Goal: Task Accomplishment & Management: Complete application form

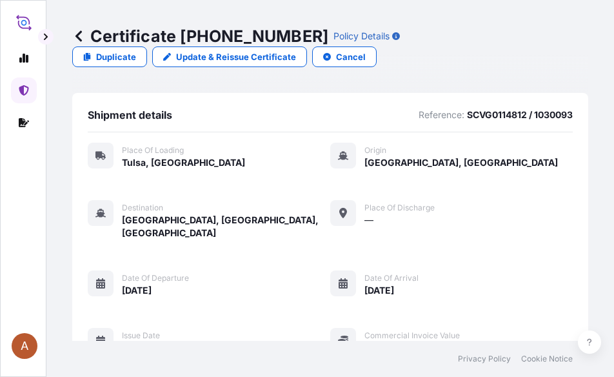
scroll to position [251, 0]
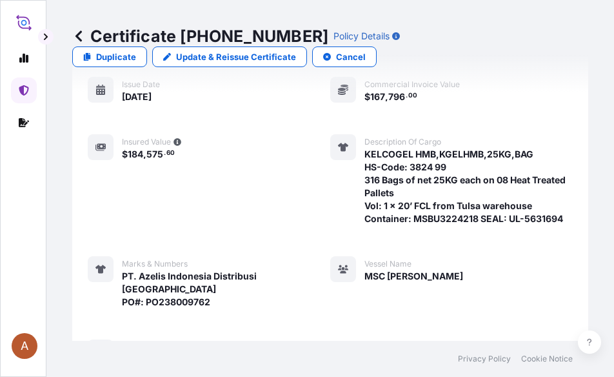
click at [77, 32] on icon at bounding box center [78, 36] width 13 height 13
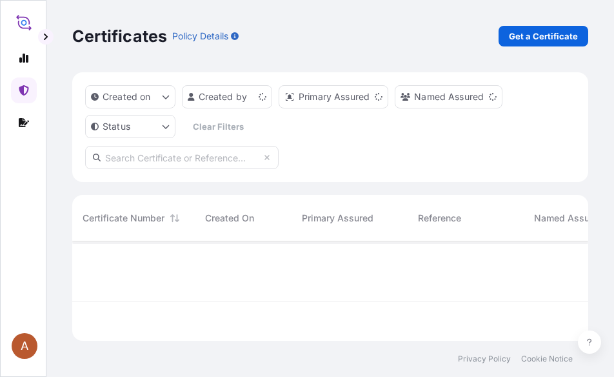
scroll to position [97, 506]
click at [526, 38] on p "Get a Certificate" at bounding box center [543, 36] width 69 height 13
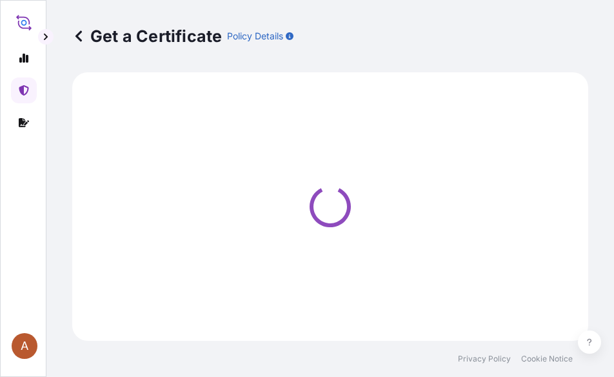
select select "Sea"
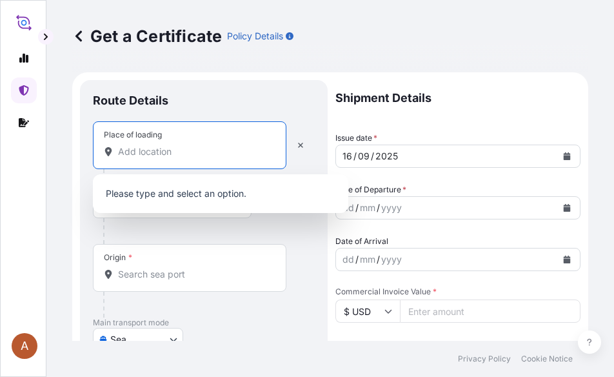
click at [143, 151] on input "Place of loading" at bounding box center [194, 151] width 152 height 13
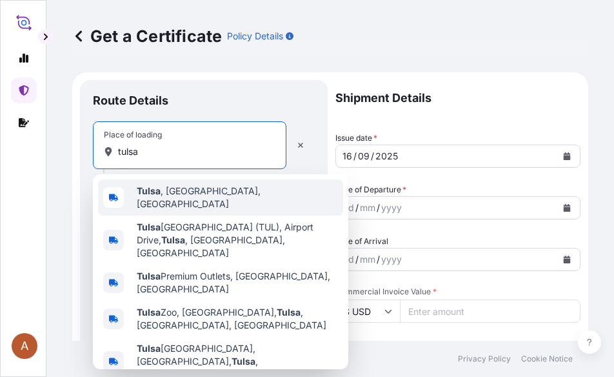
click at [170, 187] on div "[GEOGRAPHIC_DATA] , [GEOGRAPHIC_DATA], [GEOGRAPHIC_DATA]" at bounding box center [220, 197] width 245 height 36
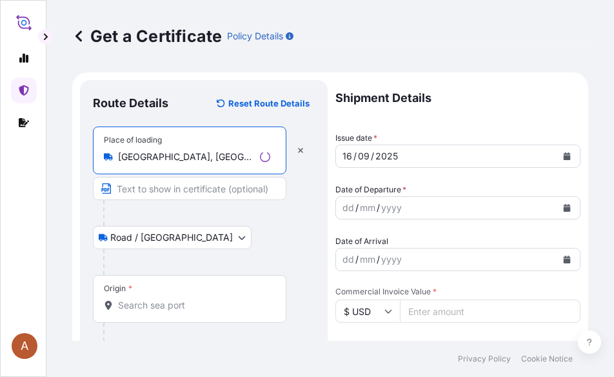
type input "[GEOGRAPHIC_DATA], [GEOGRAPHIC_DATA], [GEOGRAPHIC_DATA]"
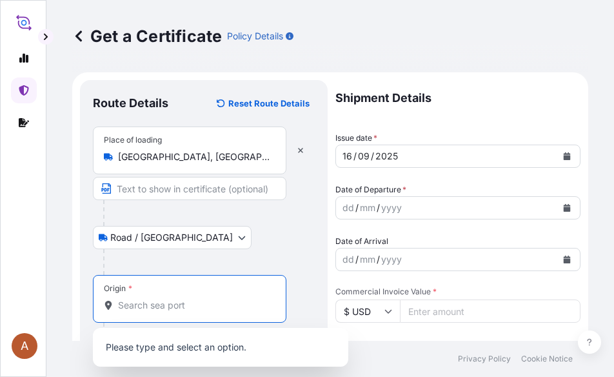
click at [136, 307] on input "Origin *" at bounding box center [194, 305] width 152 height 13
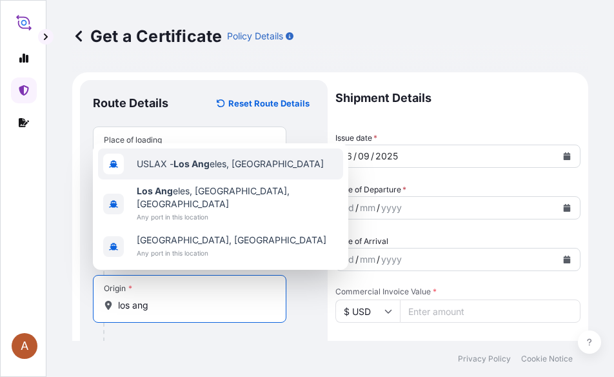
click at [213, 170] on span "USLAX - Los Ang eles, [GEOGRAPHIC_DATA]" at bounding box center [230, 163] width 187 height 13
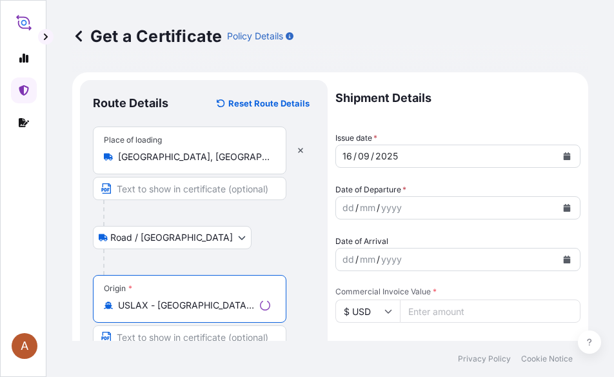
scroll to position [129, 0]
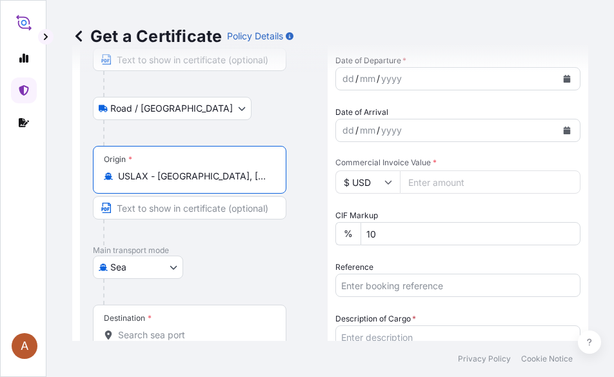
type input "USLAX - [GEOGRAPHIC_DATA], [GEOGRAPHIC_DATA]"
click at [135, 331] on input "Destination *" at bounding box center [194, 334] width 152 height 13
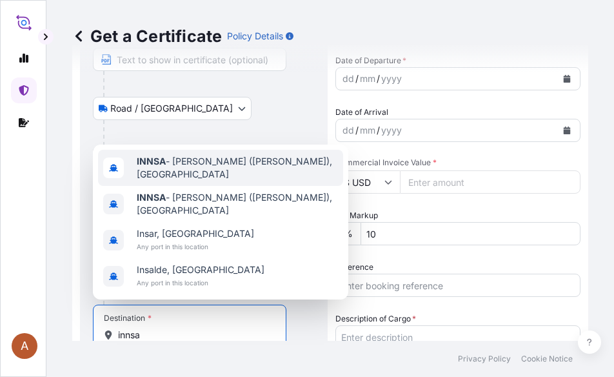
click at [202, 166] on span "INNSA - [PERSON_NAME] ([PERSON_NAME]), [GEOGRAPHIC_DATA]" at bounding box center [237, 168] width 201 height 26
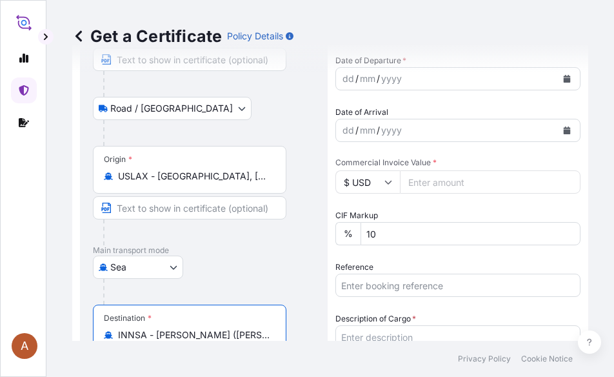
type input "INNSA - [PERSON_NAME] ([PERSON_NAME]), [GEOGRAPHIC_DATA]"
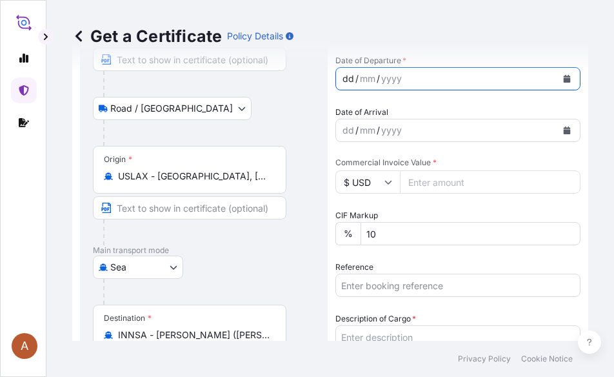
click at [345, 77] on div "dd" at bounding box center [348, 78] width 14 height 15
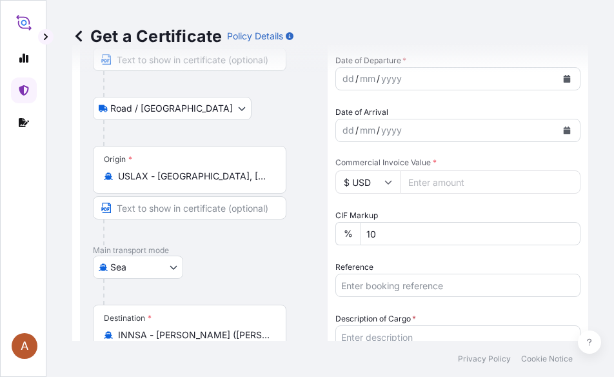
click at [344, 80] on div "dd" at bounding box center [348, 78] width 14 height 15
click at [424, 184] on input "Commercial Invoice Value *" at bounding box center [490, 181] width 181 height 23
type input "63292.00"
click at [384, 282] on input "Reference" at bounding box center [457, 284] width 245 height 23
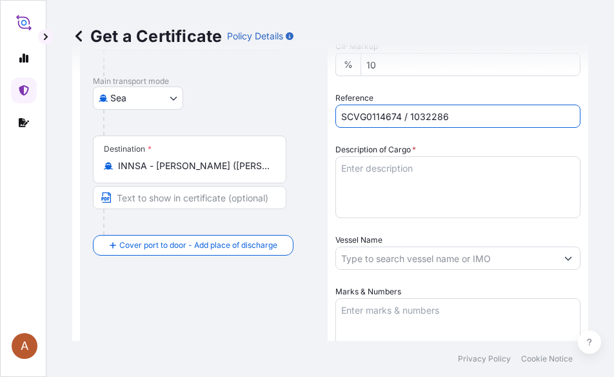
scroll to position [387, 0]
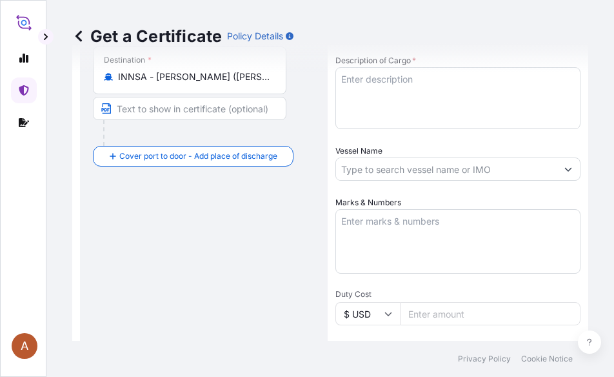
type input "SCVG0114674 / 1032286"
click at [351, 82] on textarea "Description of Cargo *" at bounding box center [457, 98] width 245 height 62
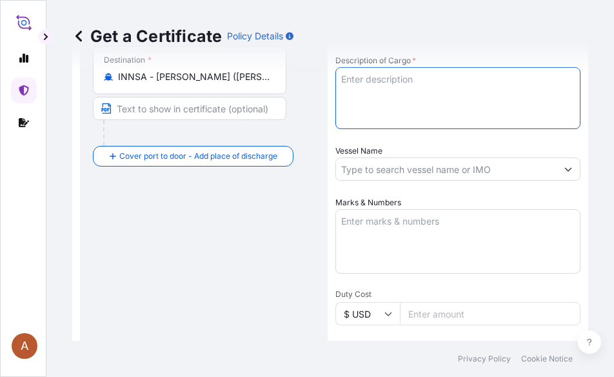
paste textarea "KELTROL CGF,KTLCGF,25KG,BAG HS-Code: 3913 90 [PERSON_NAME] D,ZND,25KG,BAG HS-Co…"
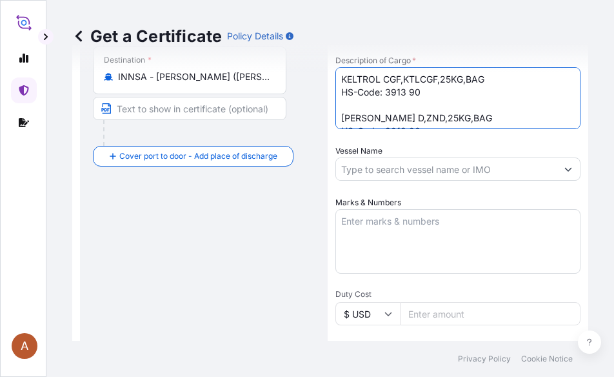
scroll to position [98, 0]
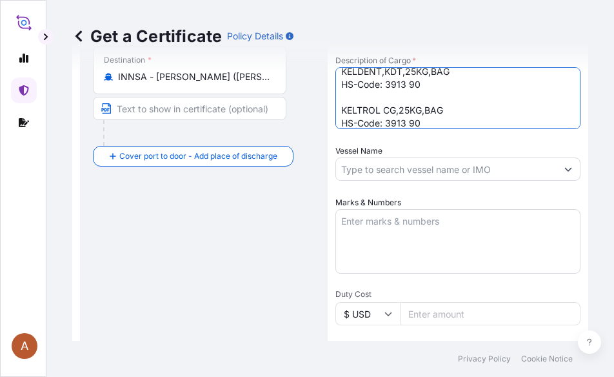
click at [346, 91] on textarea "KELTROL CGF,KTLCGF,25KG,BAG HS-Code: 3913 90 [PERSON_NAME] D,ZND,25KG,BAG HS-Co…" at bounding box center [457, 98] width 245 height 62
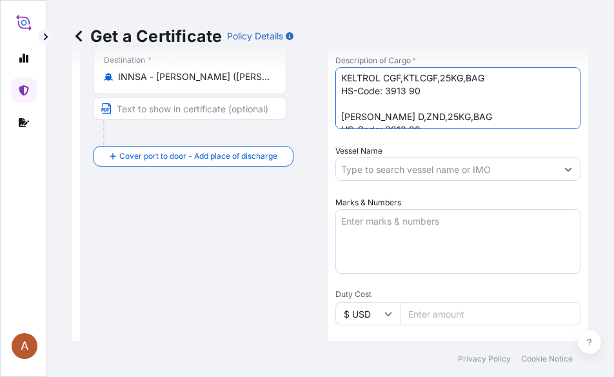
scroll to position [0, 0]
click at [355, 102] on textarea "KELTROL CGF,KTLCGF,25KG,BAG HS-Code: 3913 90 [PERSON_NAME] D,ZND,25KG,BAG HS-Co…" at bounding box center [457, 98] width 245 height 62
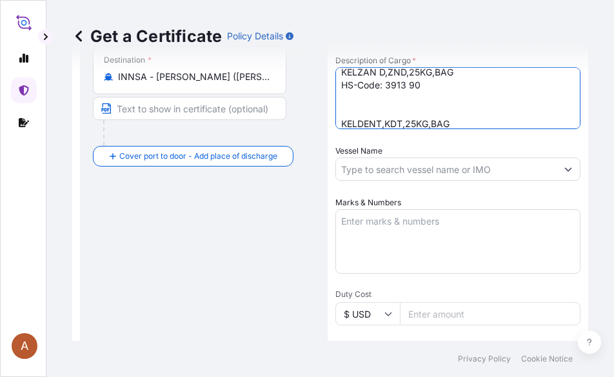
scroll to position [64, 0]
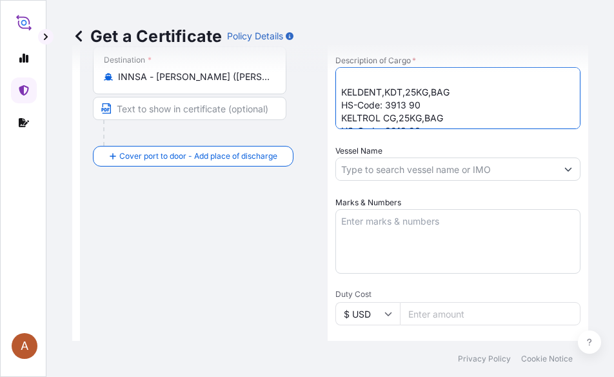
click at [352, 83] on textarea "KELTROL CGF,KTLCGF,25KG,BAG HS-Code: 3913 90 KELZAN D,ZND,25KG,BAG HS-Code: 391…" at bounding box center [457, 98] width 245 height 62
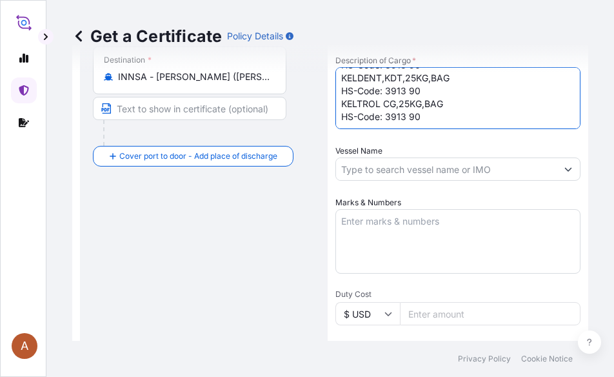
click at [426, 114] on textarea "KELTROL CGF,KTLCGF,25KG,BAG HS-Code: 3913 90 KELZAN D,ZND,25KG,BAG HS-Code: 391…" at bounding box center [457, 98] width 245 height 62
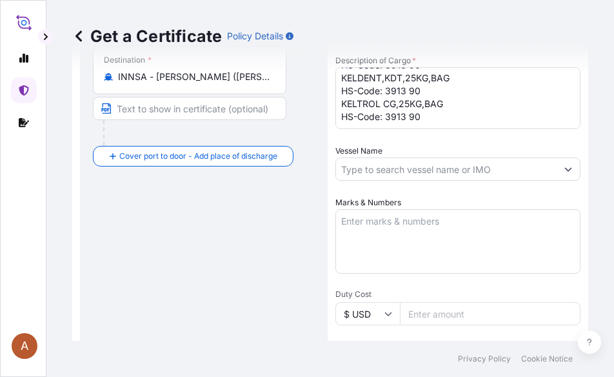
click at [352, 123] on textarea "KELTROL CGF,KTLCGF,25KG,BAG HS-Code: 3913 90 KELZAN D,ZND,25KG,BAG HS-Code: 391…" at bounding box center [457, 98] width 245 height 62
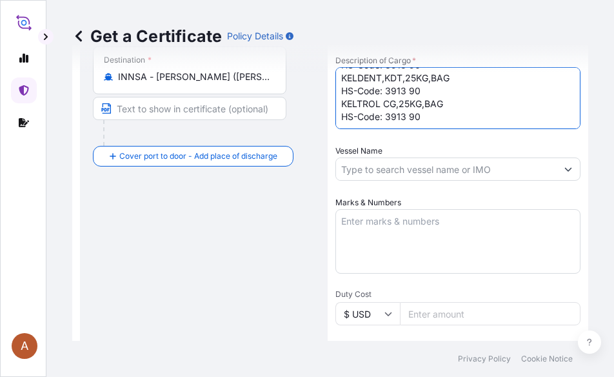
paste textarea "132 bags of each 25kgs on 5 heated pallet. VOL: 228.55 CFT (6.47 CBM) / LCL fro…"
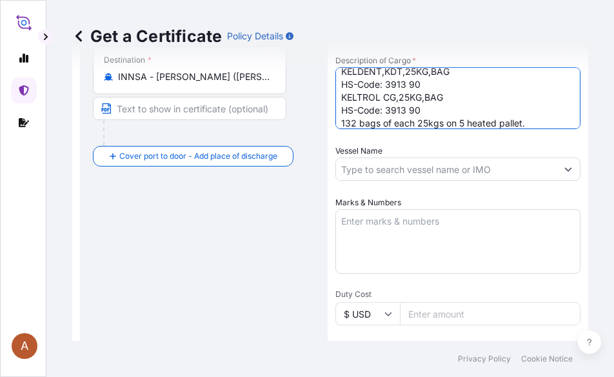
scroll to position [85, 0]
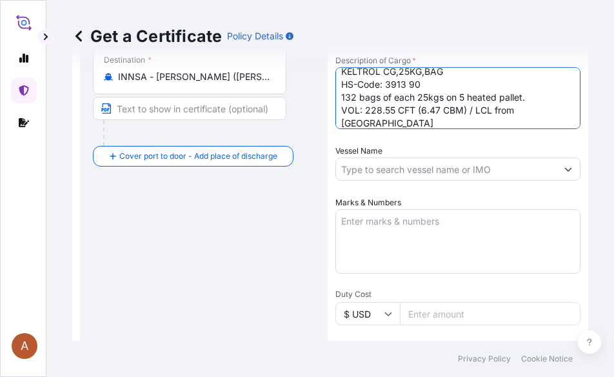
click at [408, 121] on textarea "KELTROL CGF,KTLCGF,25KG,BAG HS-Code: 3913 90 KELZAN D,ZND,25KG,BAG HS-Code: 391…" at bounding box center [457, 98] width 245 height 62
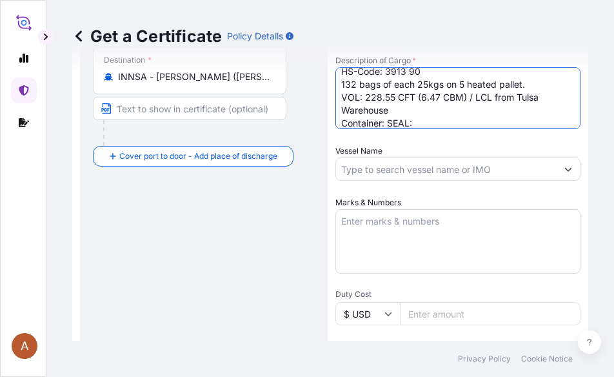
click at [408, 121] on textarea "KELTROL CGF,KTLCGF,25KG,BAG HS-Code: 3913 90 KELZAN D,ZND,25KG,BAG HS-Code: 391…" at bounding box center [457, 98] width 245 height 62
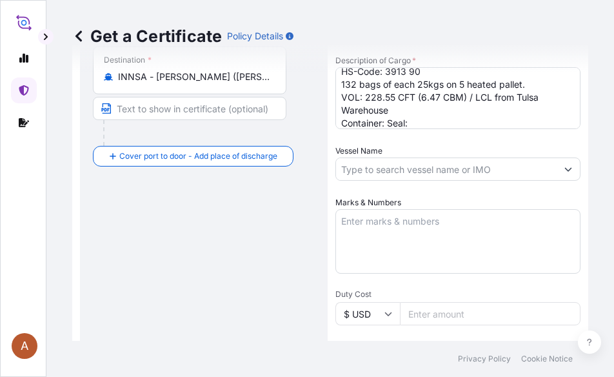
click at [386, 123] on textarea "KELTROL CGF,KTLCGF,25KG,BAG HS-Code: 3913 90 KELZAN D,ZND,25KG,BAG HS-Code: 391…" at bounding box center [457, 98] width 245 height 62
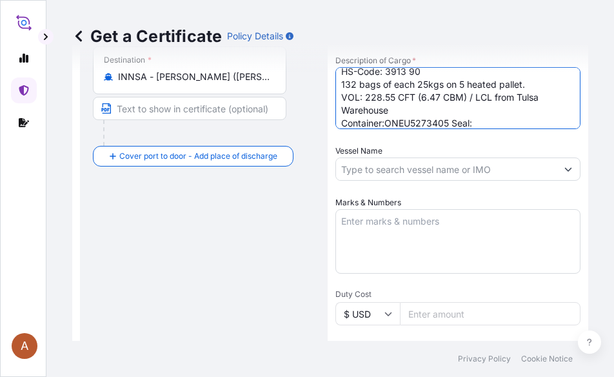
click at [493, 124] on textarea "KELTROL CGF,KTLCGF,25KG,BAG HS-Code: 3913 90 KELZAN D,ZND,25KG,BAG HS-Code: 391…" at bounding box center [457, 98] width 245 height 62
click at [476, 121] on textarea "KELTROL CGF,KTLCGF,25KG,BAG HS-Code: 3913 90 KELZAN D,ZND,25KG,BAG HS-Code: 391…" at bounding box center [457, 98] width 245 height 62
paste textarea "100509"
type textarea "KELTROL CGF,KTLCGF,25KG,BAG HS-Code: 3913 90 KELZAN D,ZND,25KG,BAG HS-Code: 391…"
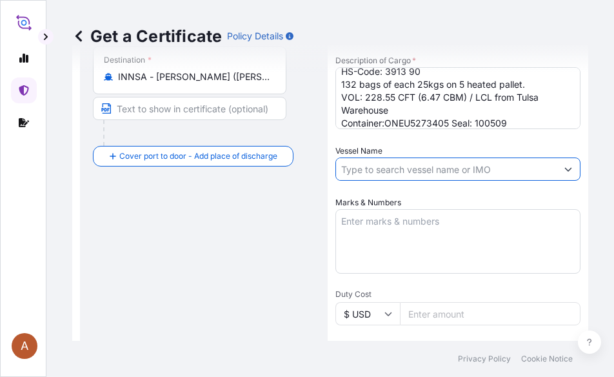
click at [408, 172] on input "Vessel Name" at bounding box center [446, 168] width 221 height 23
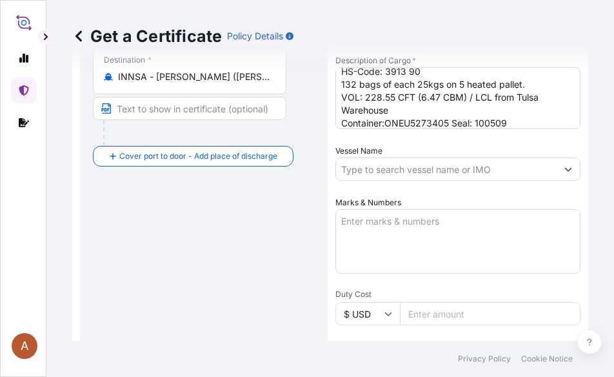
click at [350, 168] on input "Vessel Name" at bounding box center [446, 168] width 221 height 23
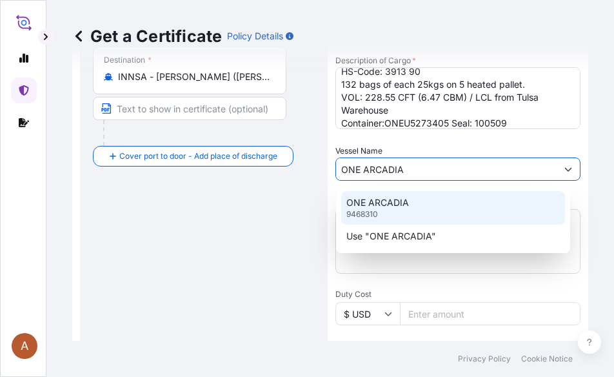
click at [375, 201] on p "ONE ARCADIA" at bounding box center [377, 202] width 63 height 13
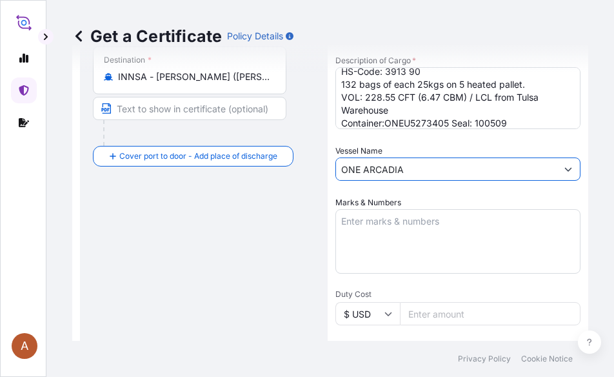
type input "ONE ARCADIA"
click at [367, 222] on textarea "Marks & Numbers" at bounding box center [457, 241] width 245 height 64
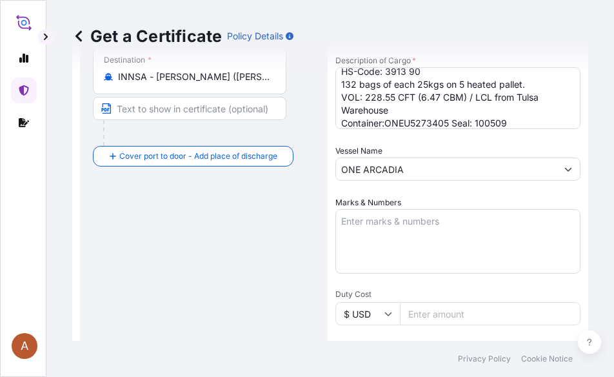
click at [352, 230] on textarea "Marks & Numbers" at bounding box center [457, 241] width 245 height 64
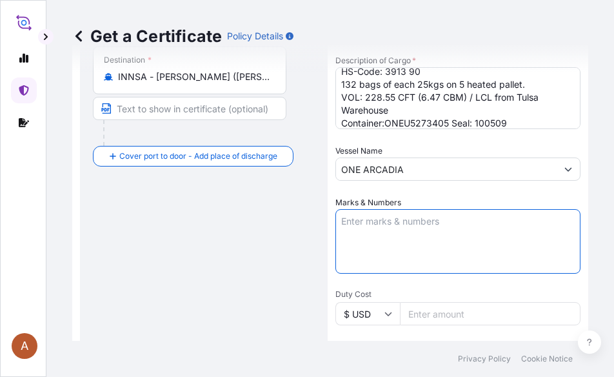
paste textarea "[PERSON_NAME] AND [PERSON_NAME]/B/CPK/019/2025-26 [GEOGRAPHIC_DATA]"
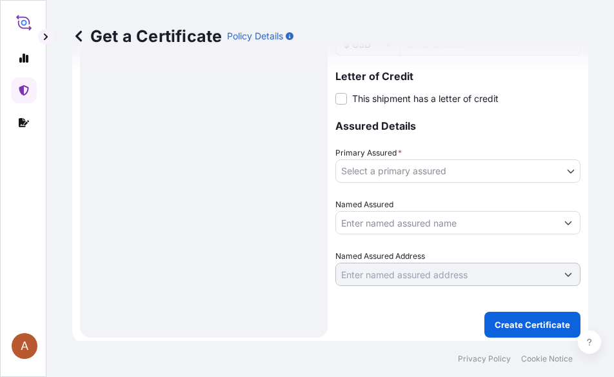
scroll to position [661, 0]
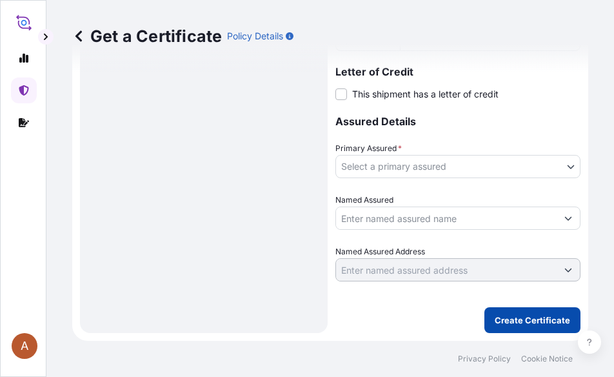
type textarea "[PERSON_NAME] AND [PERSON_NAME]/B/CPK/019/2025-26 [GEOGRAPHIC_DATA]"
click at [527, 323] on p "Create Certificate" at bounding box center [532, 319] width 75 height 13
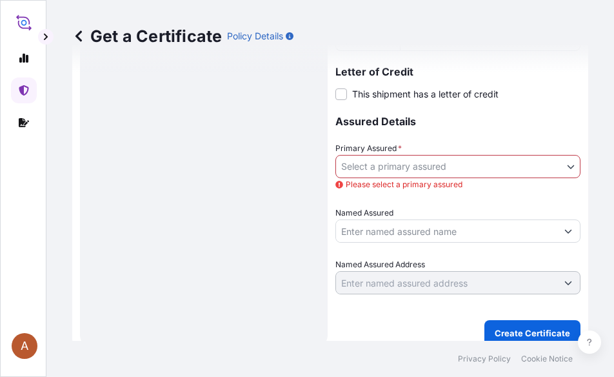
click at [446, 170] on body "A Get a Certificate Policy Details Route Details Reset Route Details Place of l…" at bounding box center [307, 188] width 614 height 377
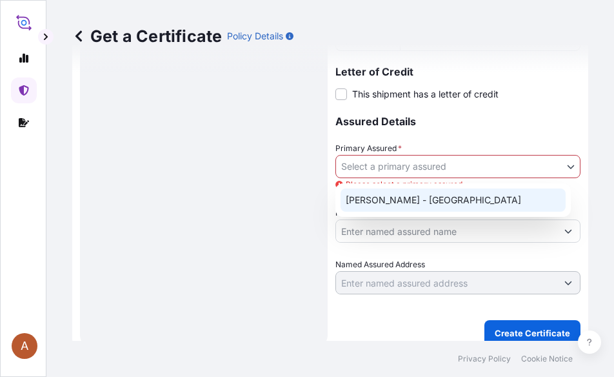
click at [371, 203] on div "[PERSON_NAME] - [GEOGRAPHIC_DATA]" at bounding box center [453, 199] width 225 height 23
select select "31650"
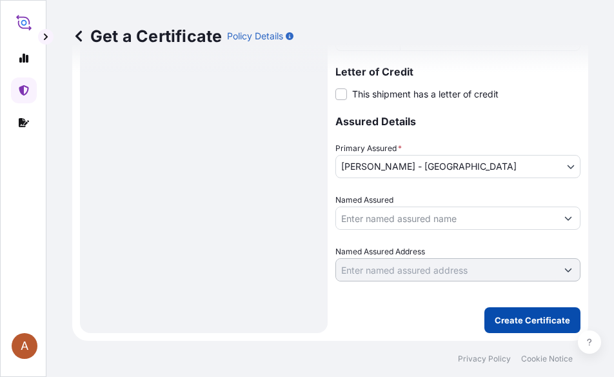
click at [517, 322] on p "Create Certificate" at bounding box center [532, 319] width 75 height 13
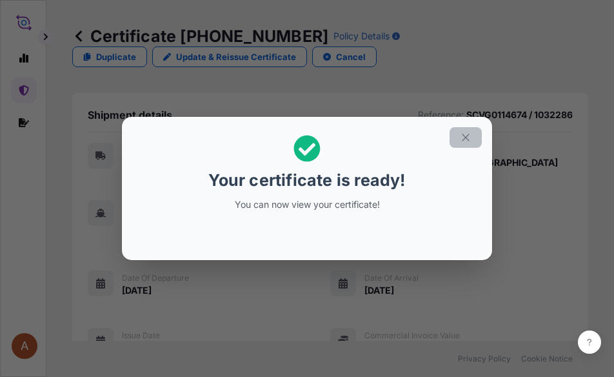
click at [464, 138] on icon "button" at bounding box center [466, 138] width 12 height 12
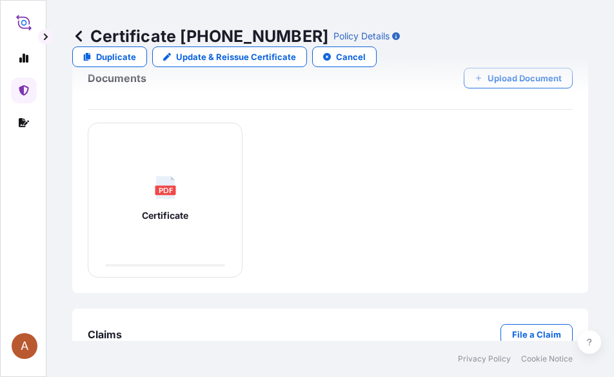
scroll to position [838, 0]
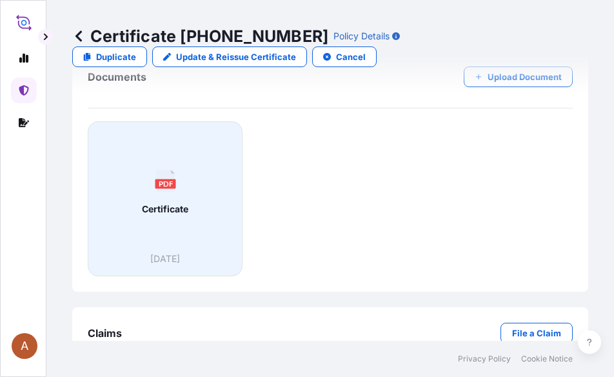
click at [165, 177] on icon at bounding box center [164, 181] width 19 height 23
